Goal: Entertainment & Leisure: Consume media (video, audio)

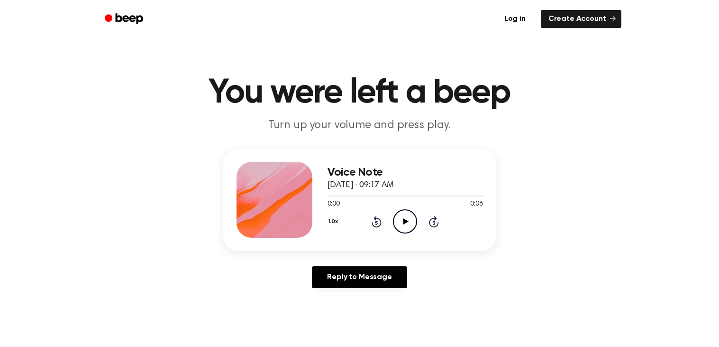
click at [399, 220] on icon "Play Audio" at bounding box center [405, 221] width 24 height 24
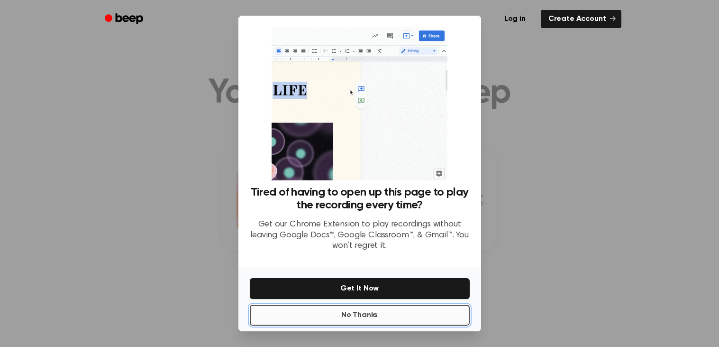
click at [383, 310] on button "No Thanks" at bounding box center [360, 314] width 220 height 21
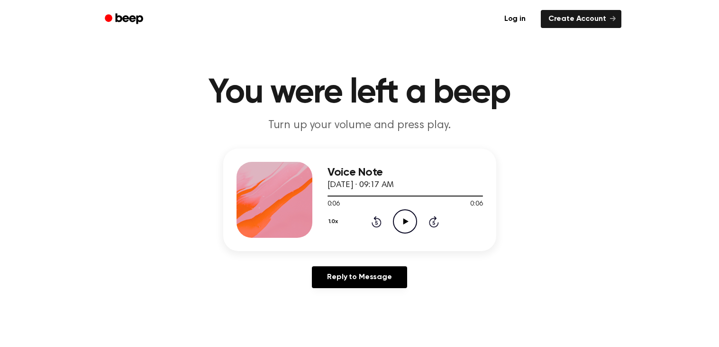
click at [411, 213] on icon "Play Audio" at bounding box center [405, 221] width 24 height 24
click at [402, 212] on icon "Play Audio" at bounding box center [405, 221] width 24 height 24
click at [405, 224] on icon "Play Audio" at bounding box center [405, 221] width 24 height 24
click at [406, 214] on icon "Play Audio" at bounding box center [405, 221] width 24 height 24
click at [401, 214] on icon "Play Audio" at bounding box center [405, 221] width 24 height 24
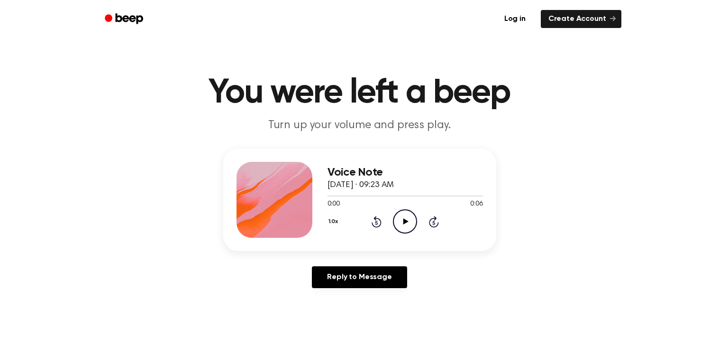
click at [403, 215] on icon "Play Audio" at bounding box center [405, 221] width 24 height 24
click at [393, 222] on icon "Play Audio" at bounding box center [405, 221] width 24 height 24
click at [408, 213] on icon "Play Audio" at bounding box center [405, 221] width 24 height 24
click at [408, 211] on icon "Play Audio" at bounding box center [405, 221] width 24 height 24
click at [404, 218] on icon "Play Audio" at bounding box center [405, 221] width 24 height 24
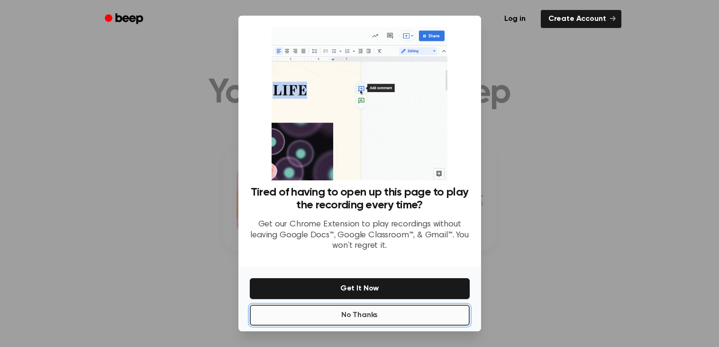
click at [387, 319] on button "No Thanks" at bounding box center [360, 314] width 220 height 21
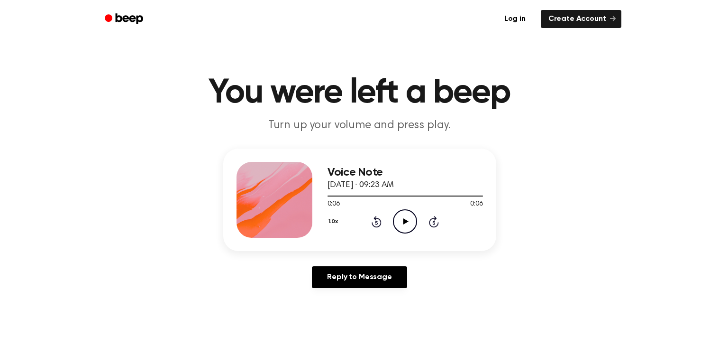
click at [407, 225] on icon "Play Audio" at bounding box center [405, 221] width 24 height 24
